Goal: Task Accomplishment & Management: Use online tool/utility

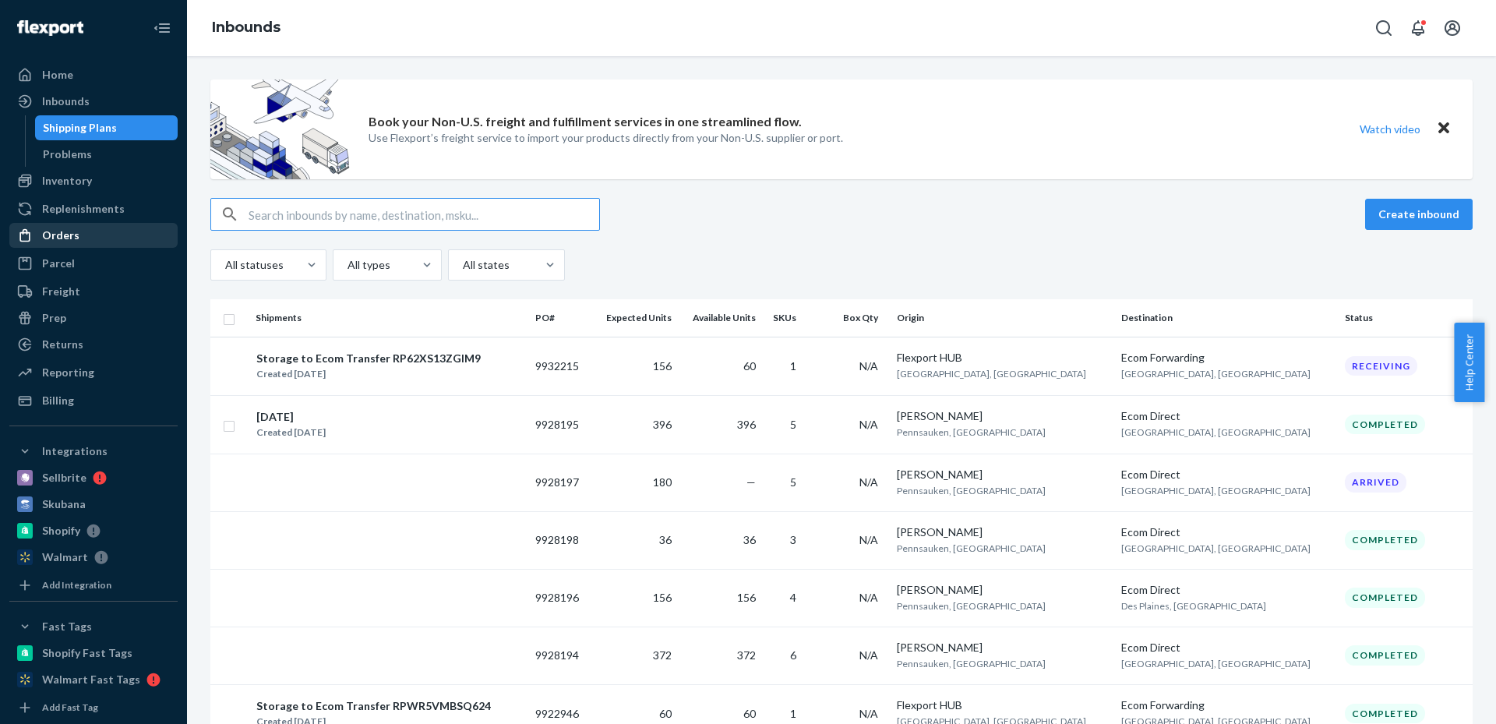
click at [97, 234] on div "Orders" at bounding box center [93, 235] width 165 height 22
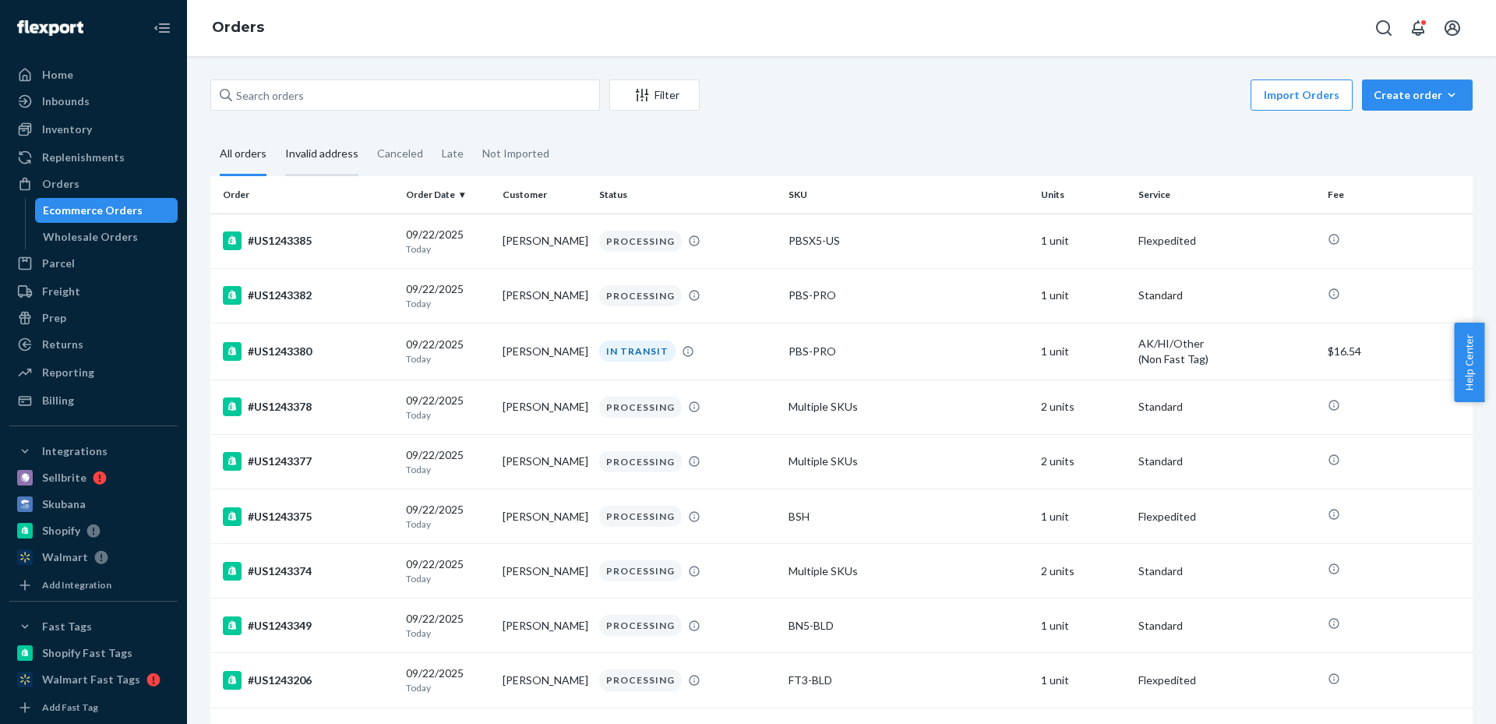
click at [353, 146] on div "Invalid address" at bounding box center [321, 154] width 73 height 43
click at [276, 133] on input "Invalid address" at bounding box center [276, 133] width 0 height 0
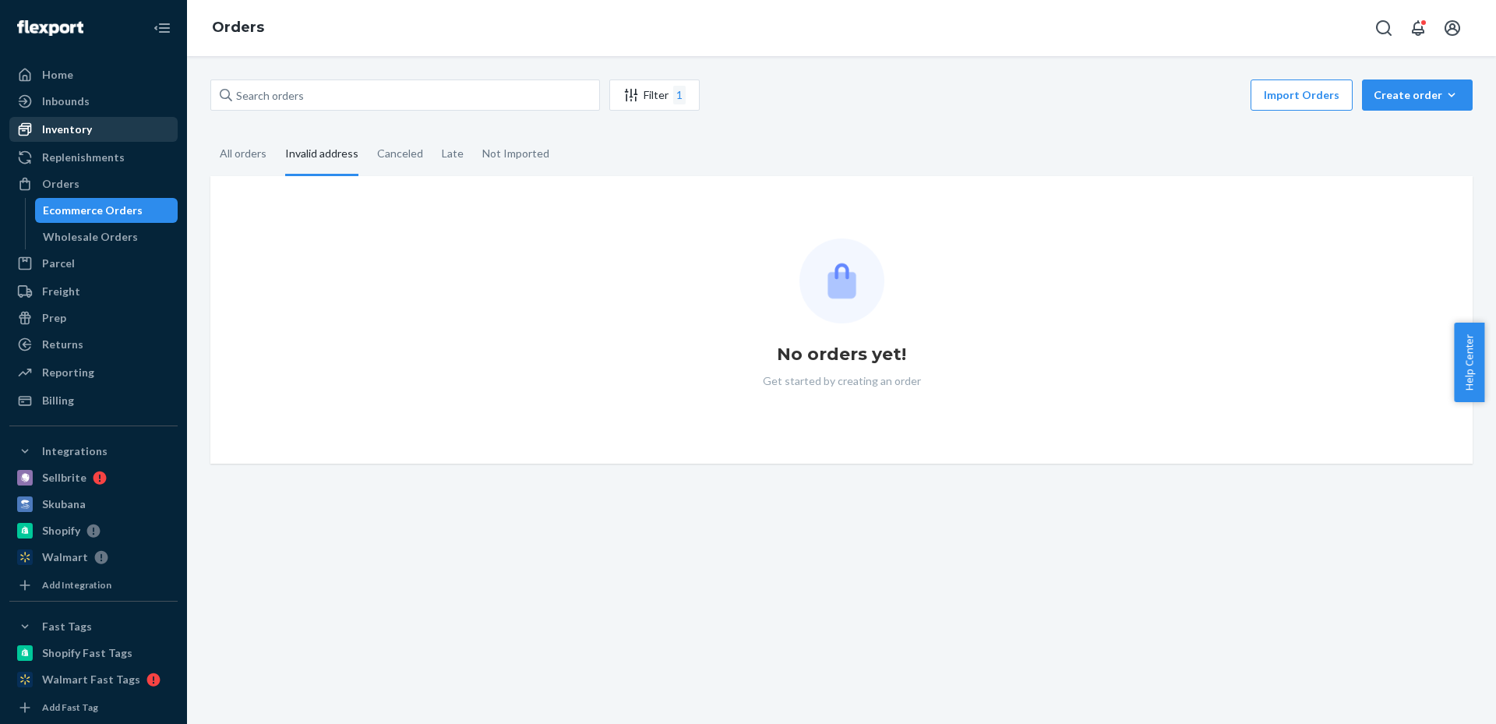
click at [100, 130] on div "Inventory" at bounding box center [93, 129] width 165 height 22
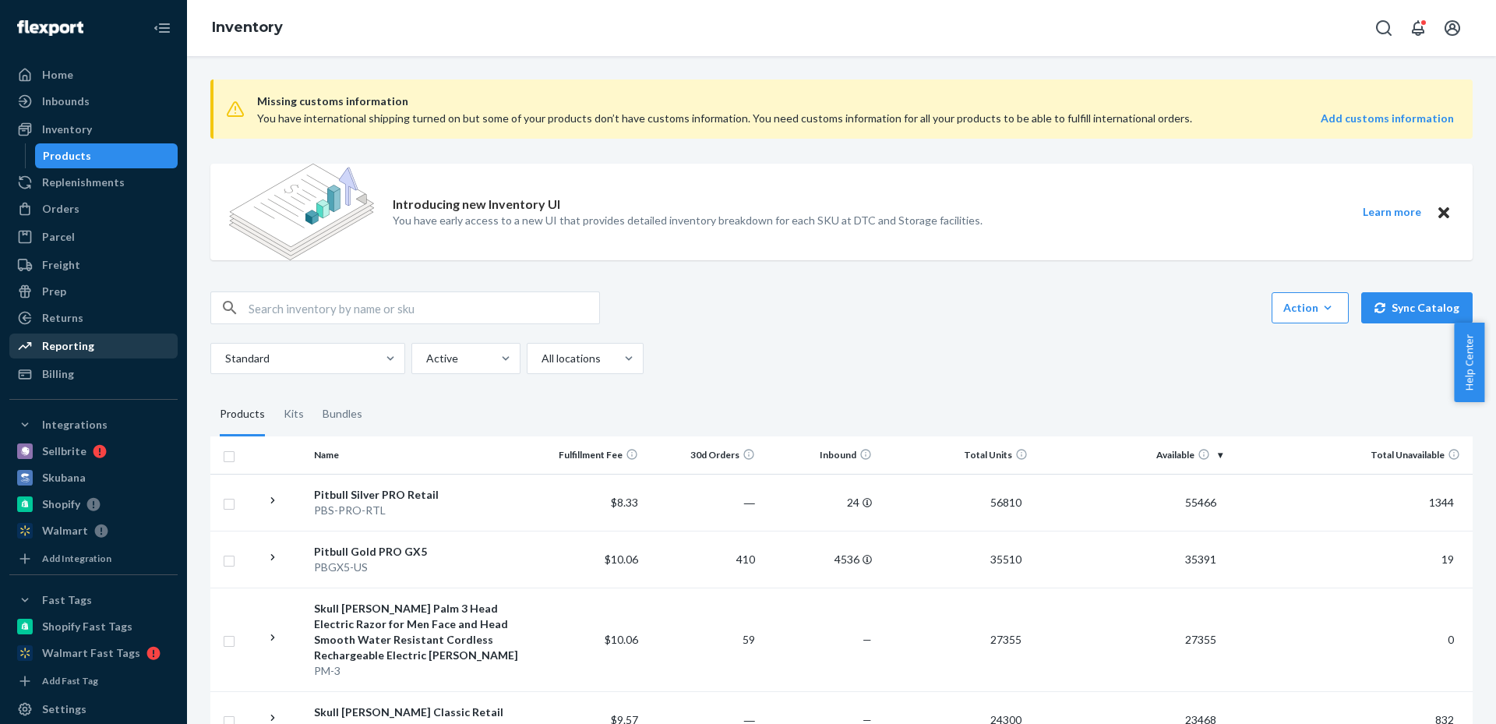
click at [79, 337] on div "Reporting" at bounding box center [93, 346] width 165 height 22
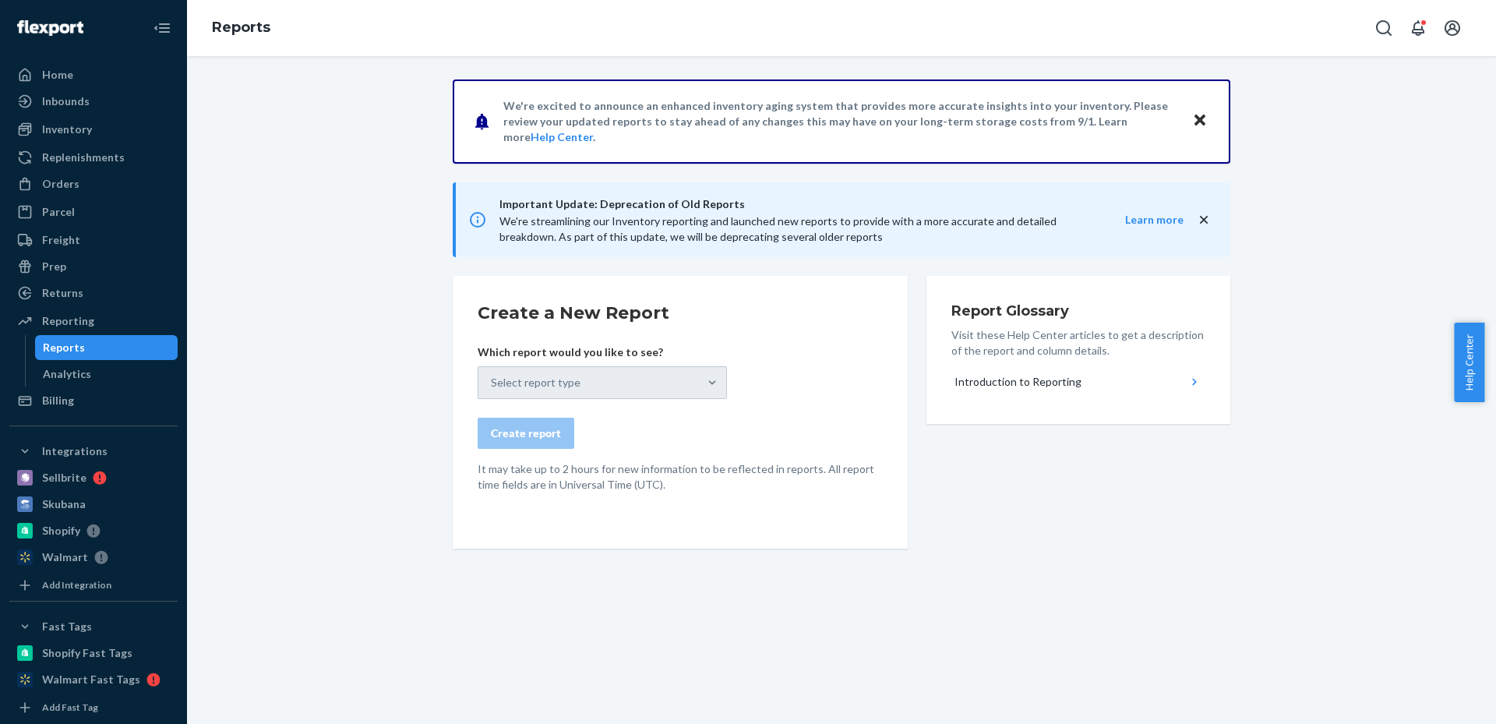
click at [552, 371] on div "Select report type" at bounding box center [602, 382] width 249 height 33
click at [1195, 125] on icon "Close" at bounding box center [1200, 120] width 11 height 19
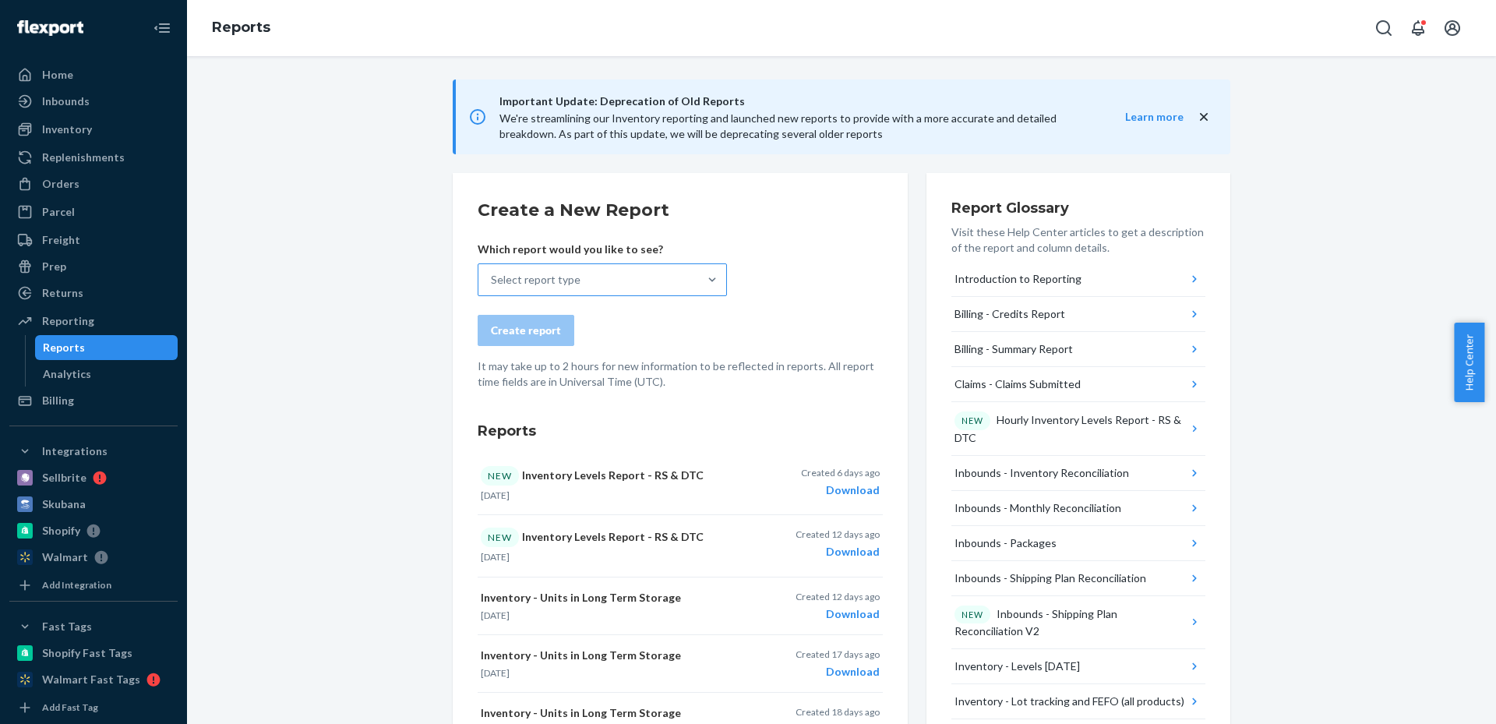
click at [600, 277] on div "Select report type" at bounding box center [588, 279] width 220 height 31
click at [492, 277] on input "Select report type" at bounding box center [492, 280] width 2 height 16
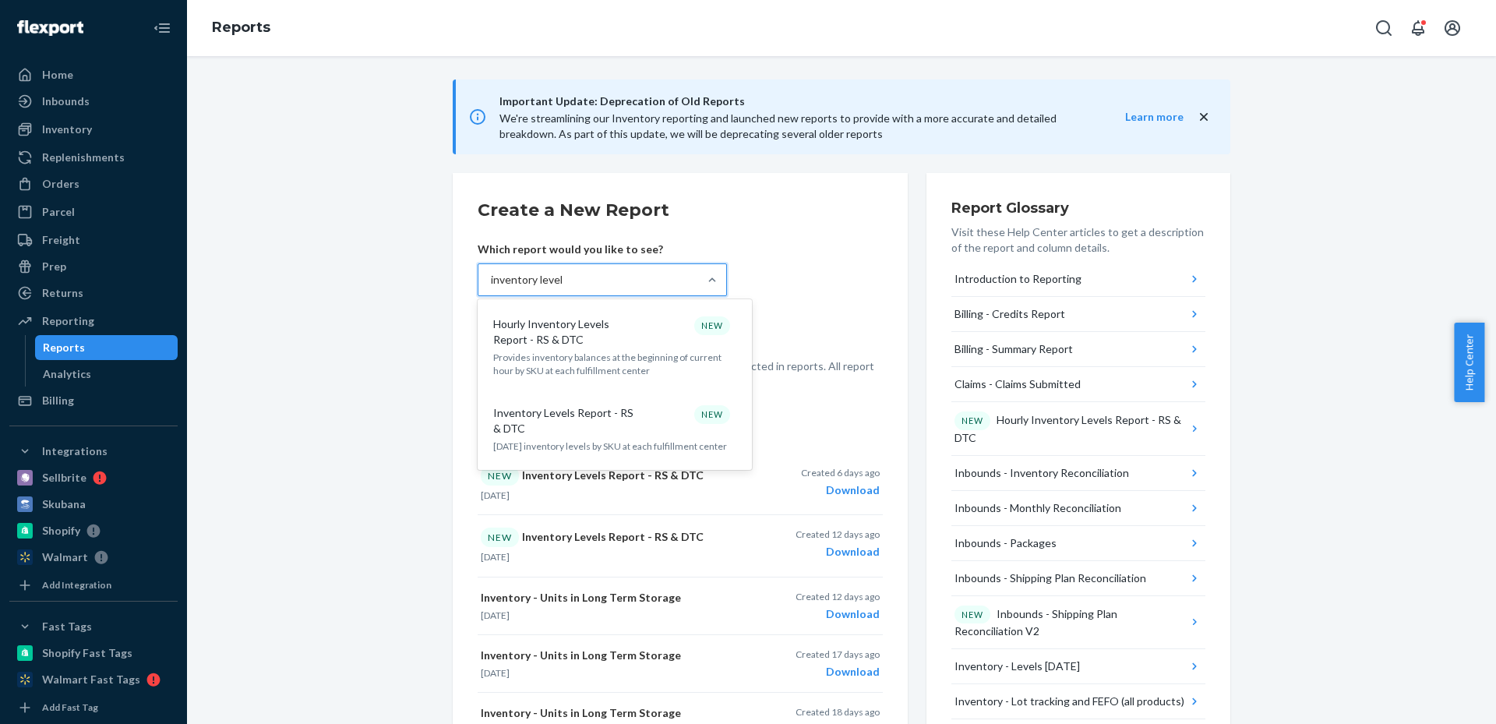
type input "inventory level"
click at [818, 235] on form "Create a New Report Which report would you like to see? option Hourly Inventory…" at bounding box center [680, 294] width 405 height 192
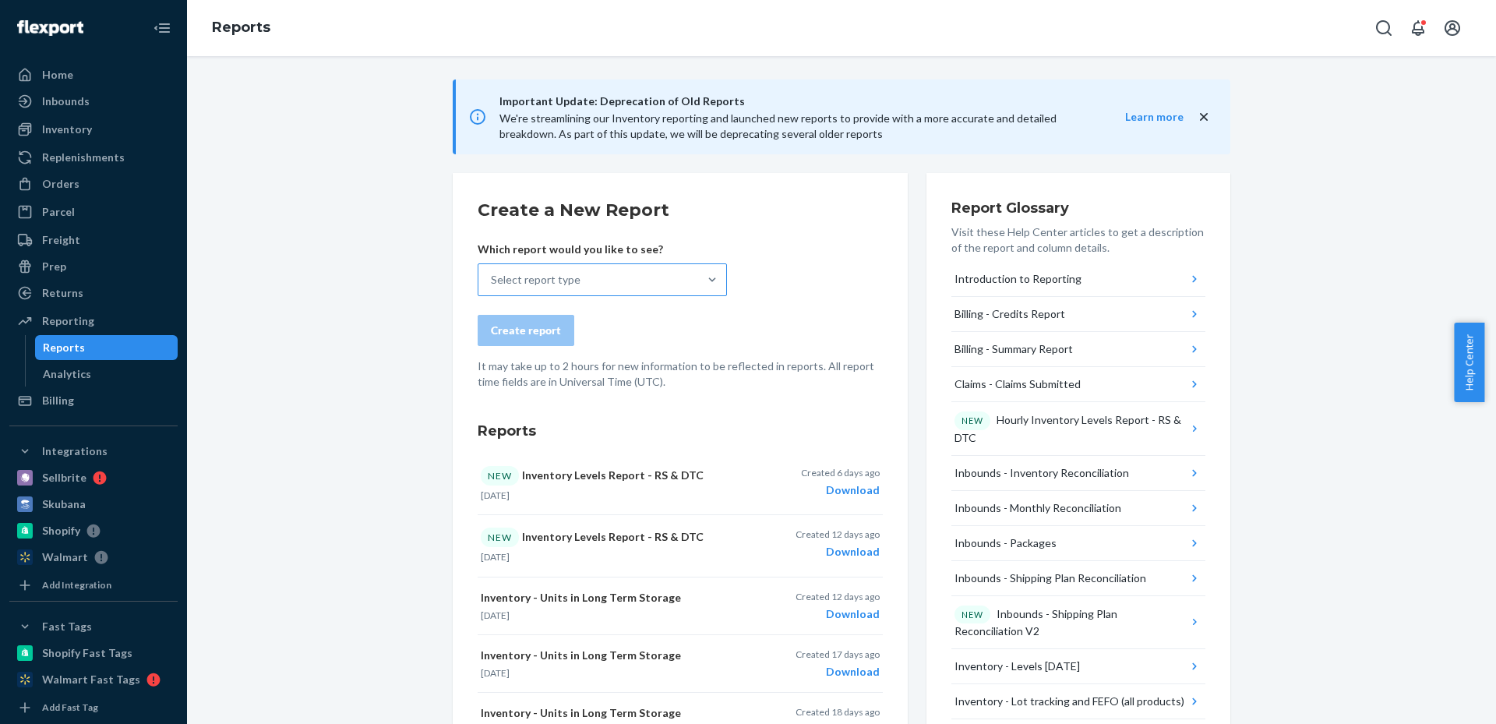
click at [574, 284] on div "Select report type" at bounding box center [588, 279] width 220 height 31
click at [492, 284] on input "Select report type" at bounding box center [492, 280] width 2 height 16
type input "inventory - unit"
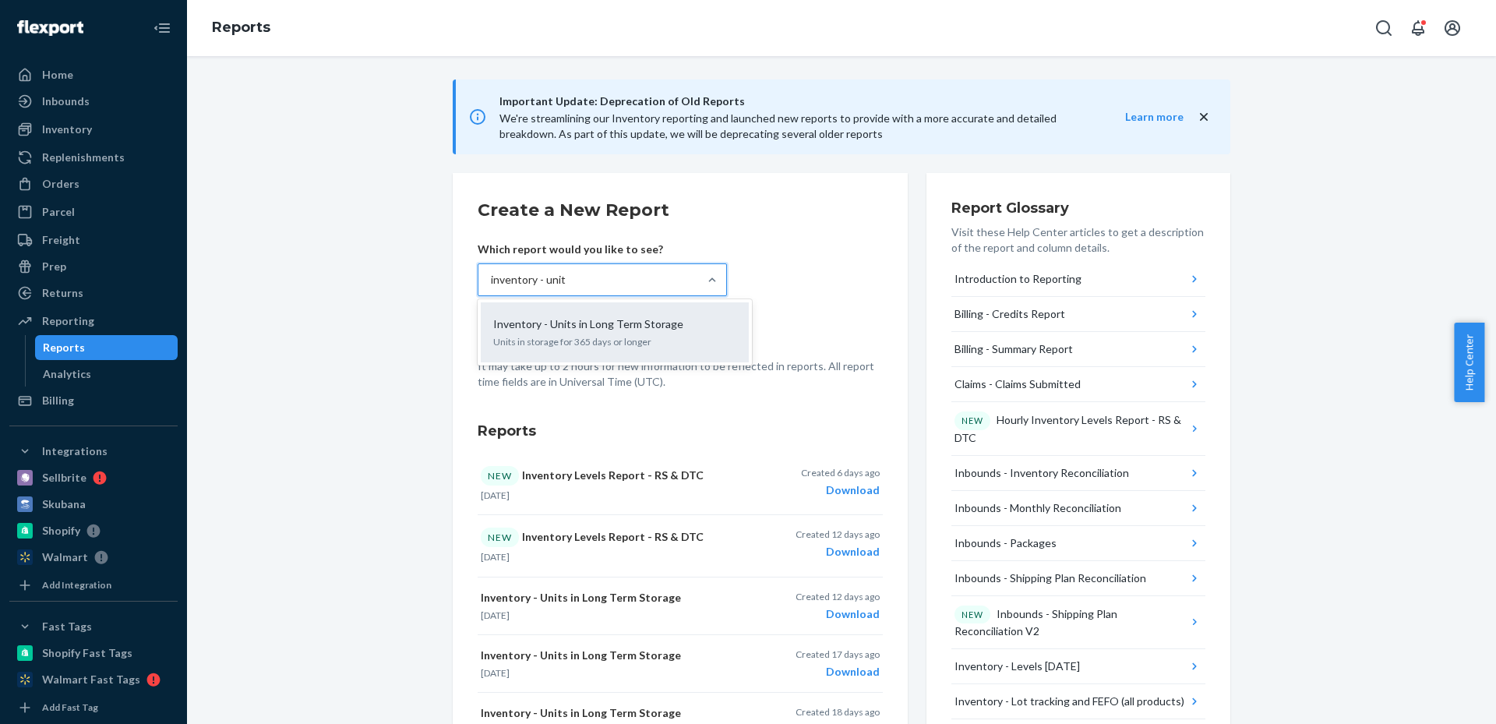
click at [615, 316] on div "Inventory - Units in Long Term Storage Units in storage for 365 days or longer" at bounding box center [614, 333] width 249 height 48
click at [566, 288] on input "inventory - unit" at bounding box center [528, 280] width 75 height 16
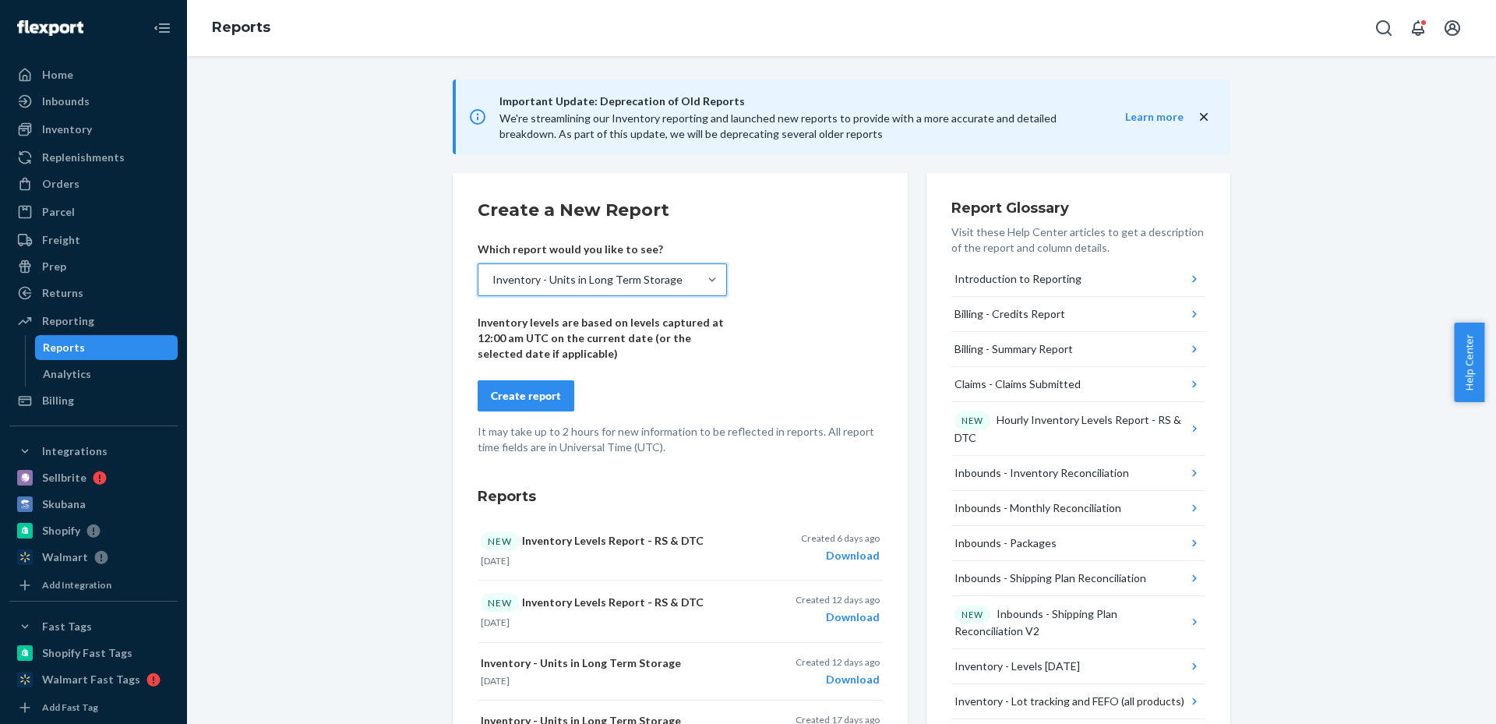
click at [552, 406] on button "Create report" at bounding box center [526, 395] width 97 height 31
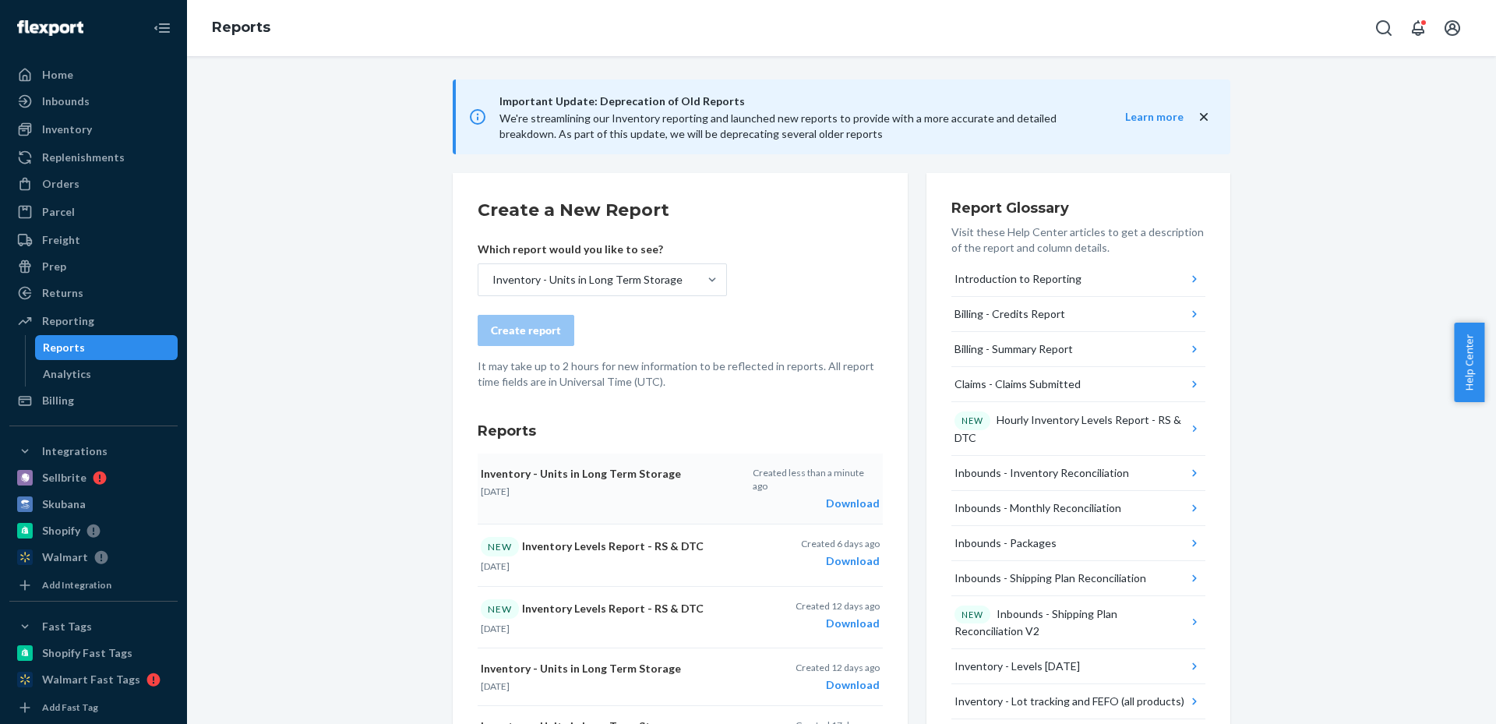
click at [870, 496] on div "Download" at bounding box center [816, 504] width 127 height 16
click at [28, 130] on icon at bounding box center [25, 129] width 13 height 13
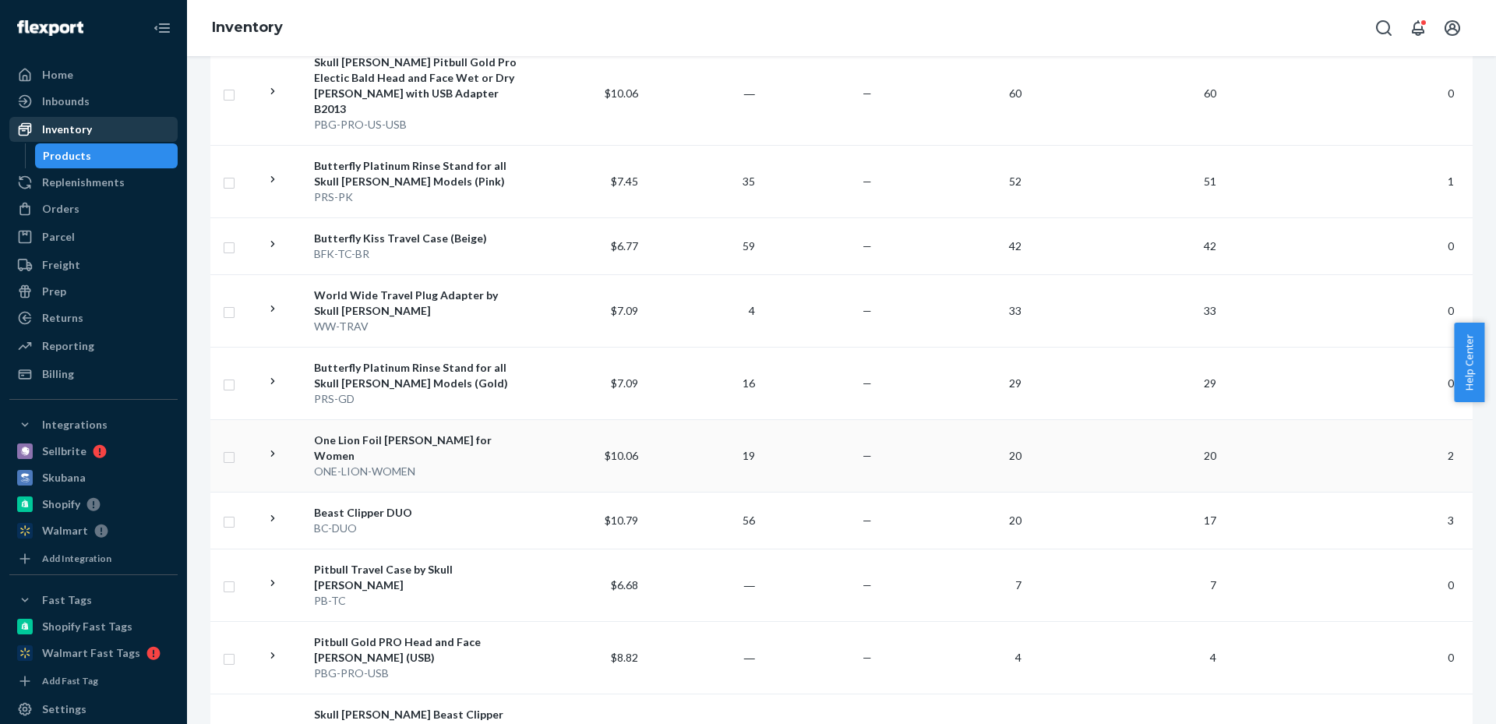
scroll to position [3273, 0]
